Goal: Transaction & Acquisition: Obtain resource

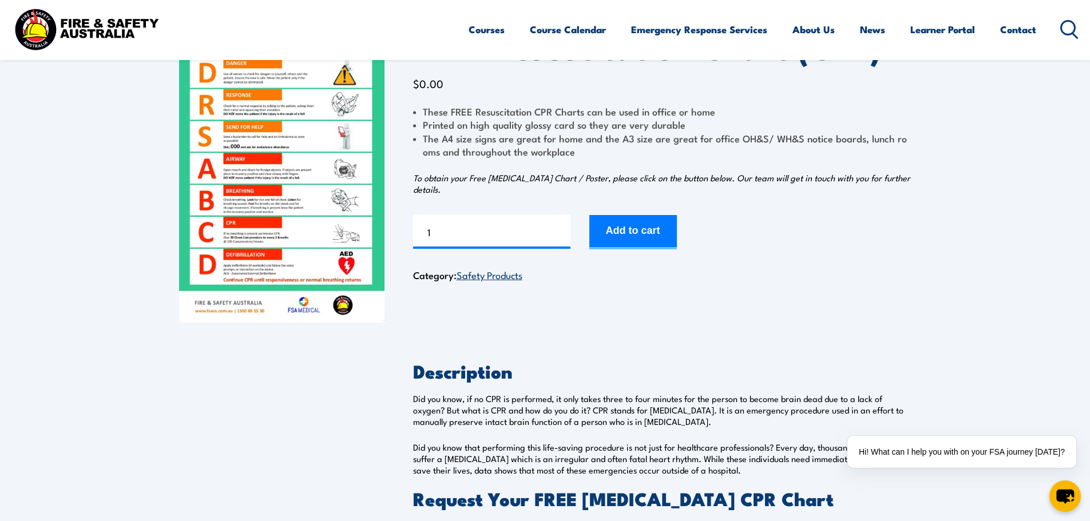
scroll to position [57, 0]
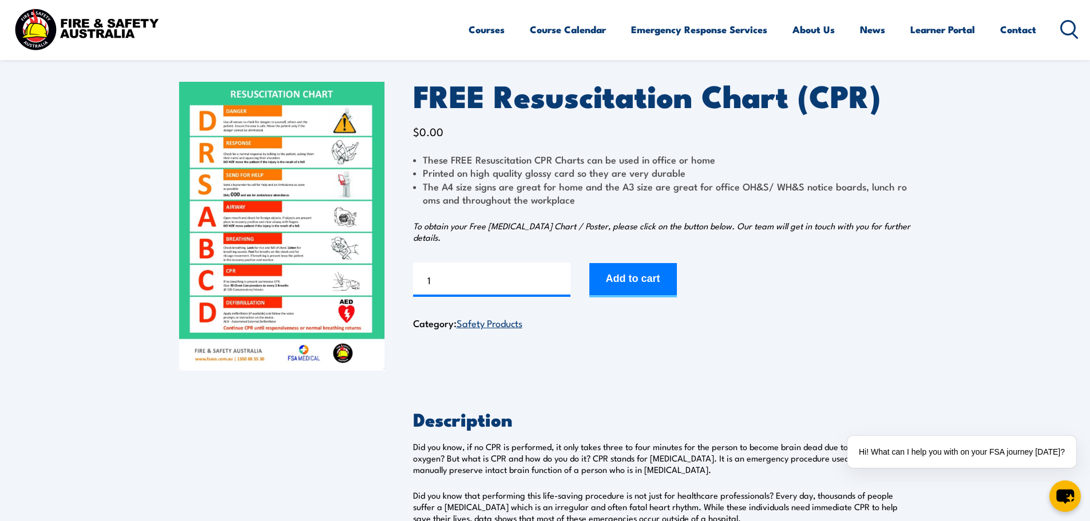
click at [240, 218] on img at bounding box center [281, 226] width 205 height 289
